Goal: Task Accomplishment & Management: Manage account settings

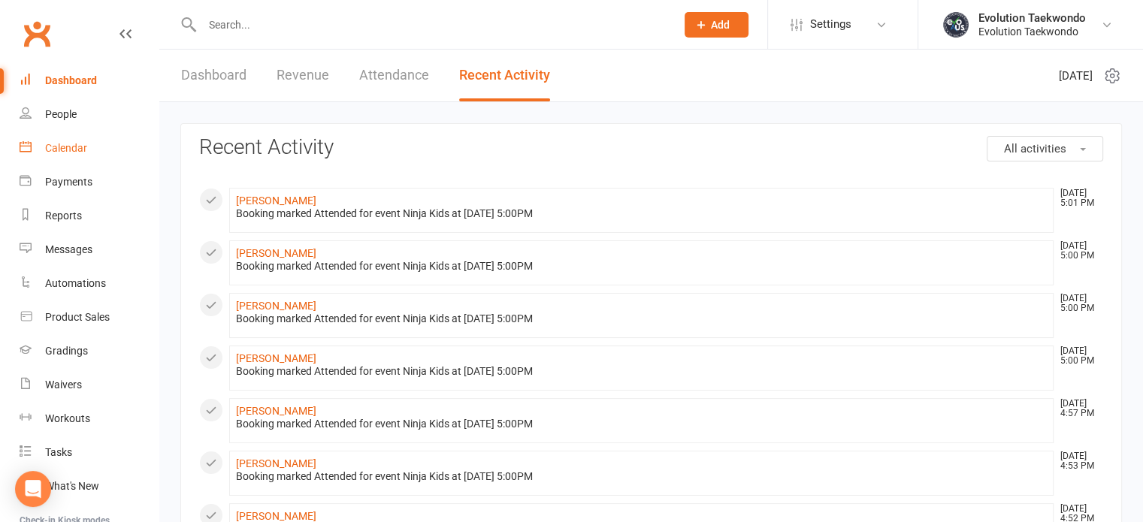
click at [80, 152] on div "Calendar" at bounding box center [66, 148] width 42 height 12
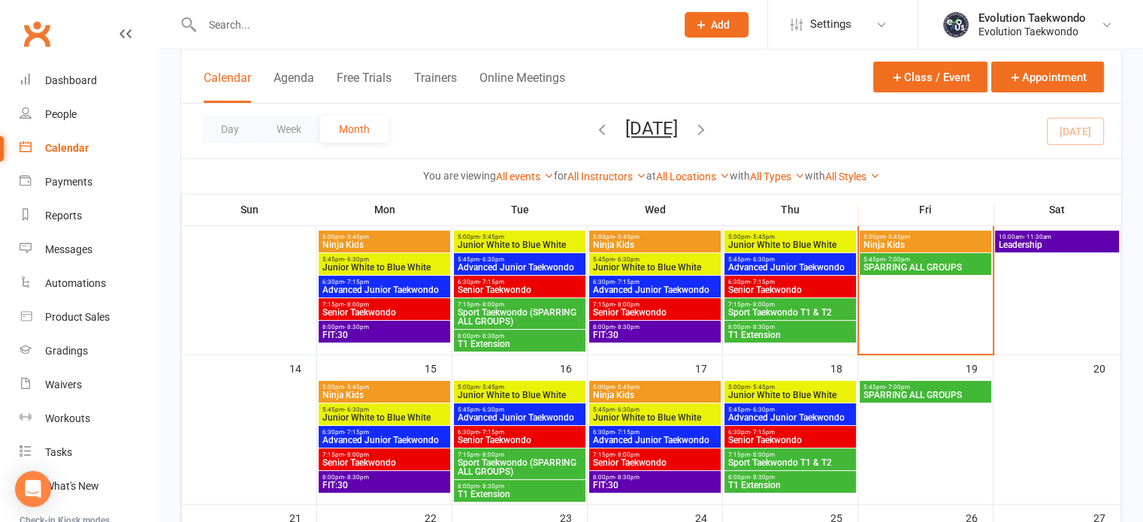
scroll to position [271, 0]
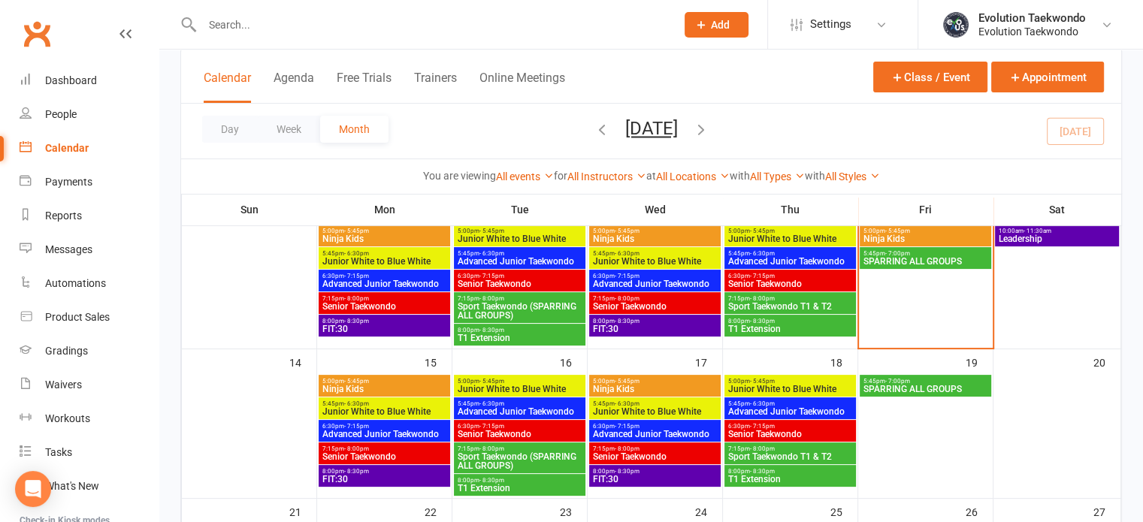
click at [930, 386] on span "SPARRING ALL GROUPS" at bounding box center [926, 389] width 126 height 9
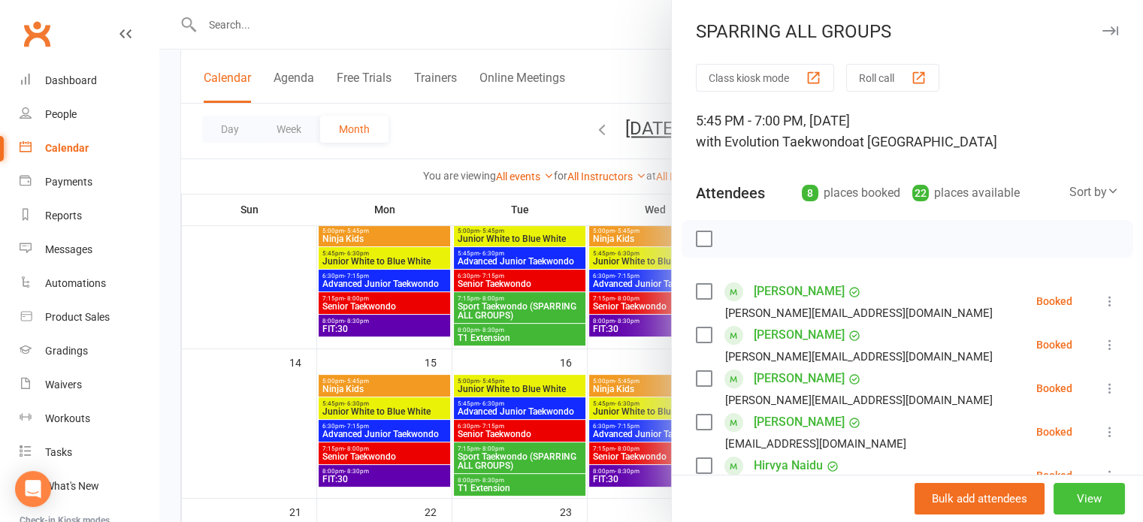
click at [1078, 506] on button "View" at bounding box center [1089, 499] width 71 height 32
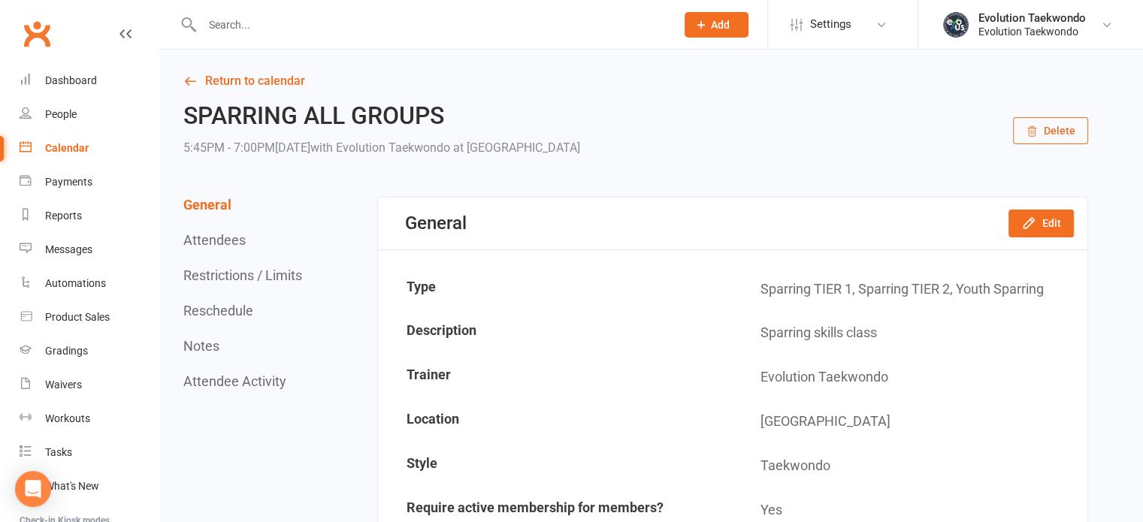
click at [1036, 129] on icon "button" at bounding box center [1032, 132] width 8 height 10
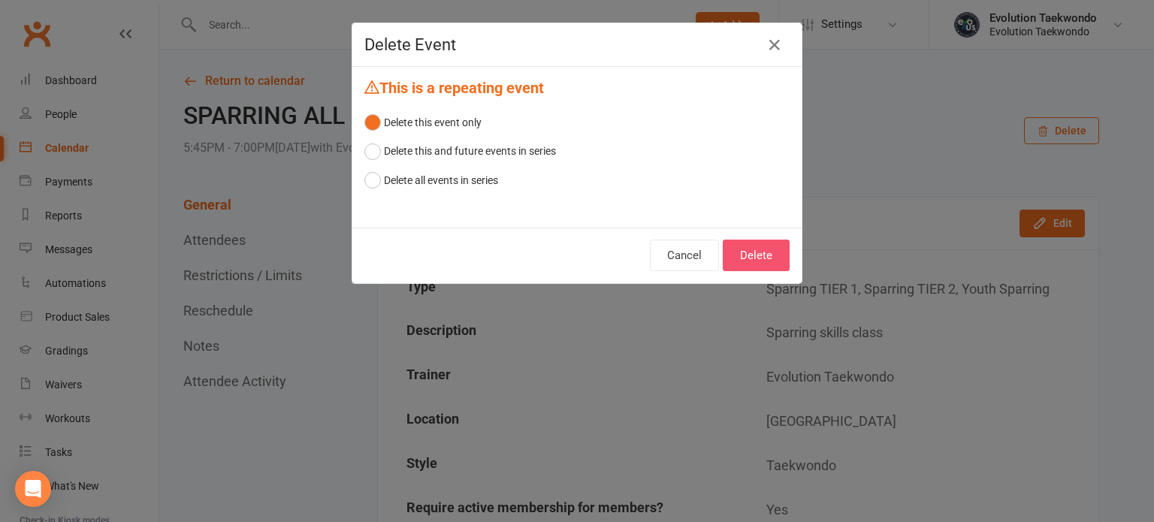
click at [769, 255] on button "Delete" at bounding box center [756, 256] width 67 height 32
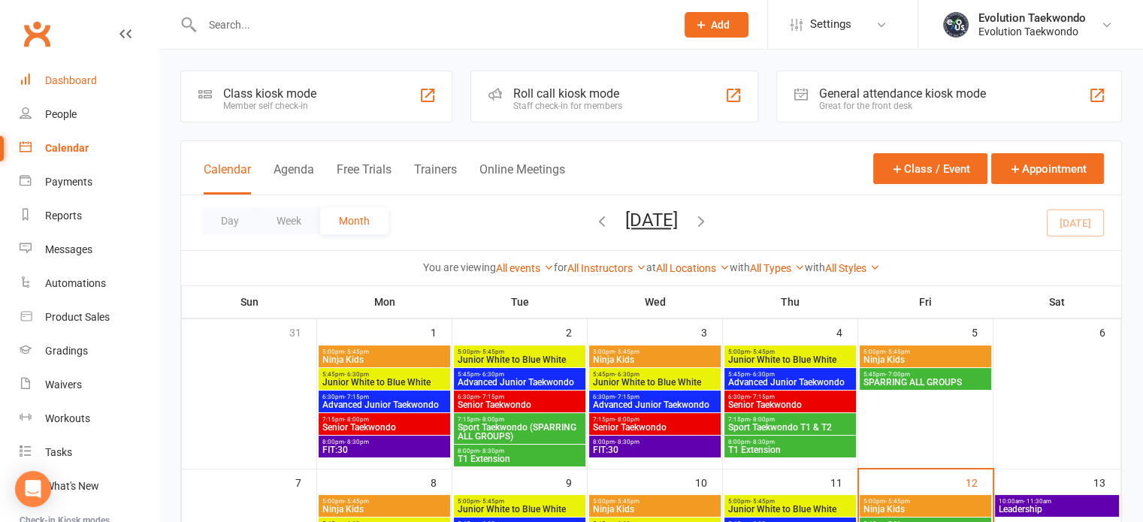
click at [57, 78] on div "Dashboard" at bounding box center [71, 80] width 52 height 12
